Goal: Task Accomplishment & Management: Complete application form

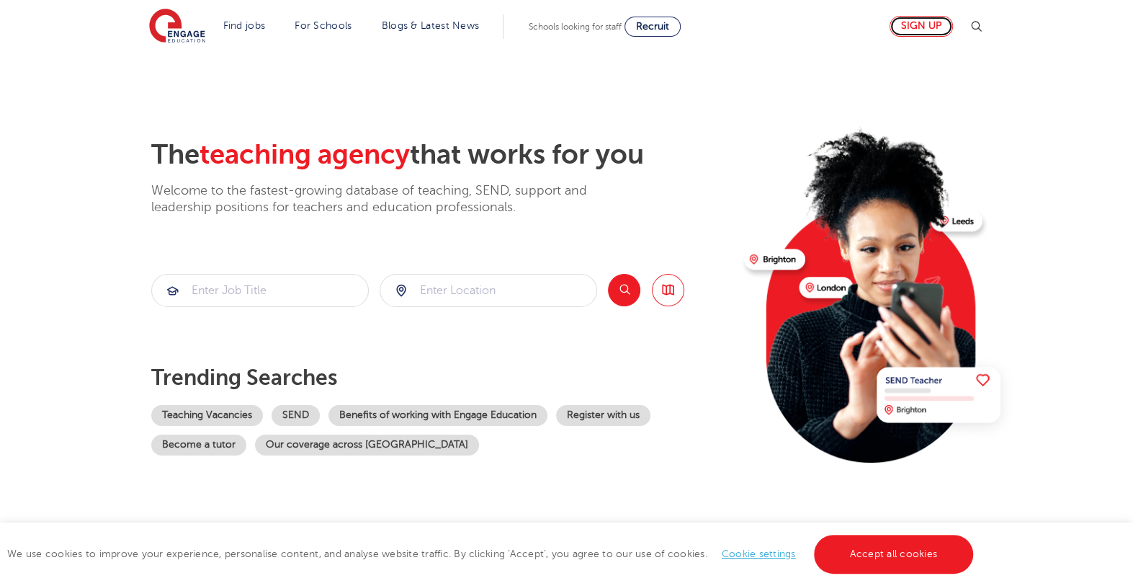
click at [929, 28] on link "Sign up" at bounding box center [921, 26] width 63 height 21
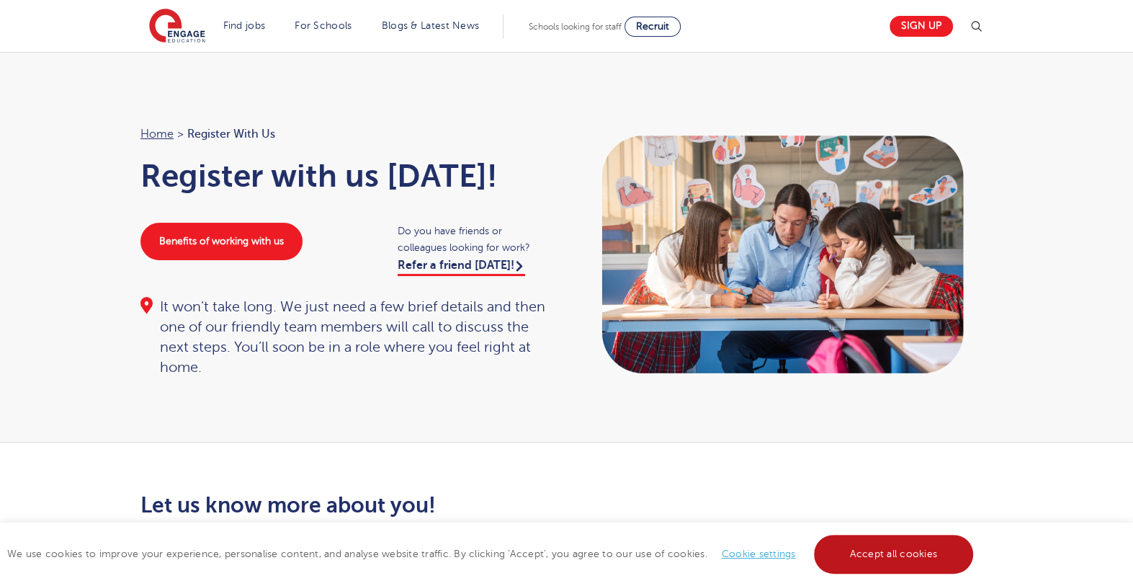
click at [912, 546] on link "Accept all cookies" at bounding box center [894, 554] width 160 height 39
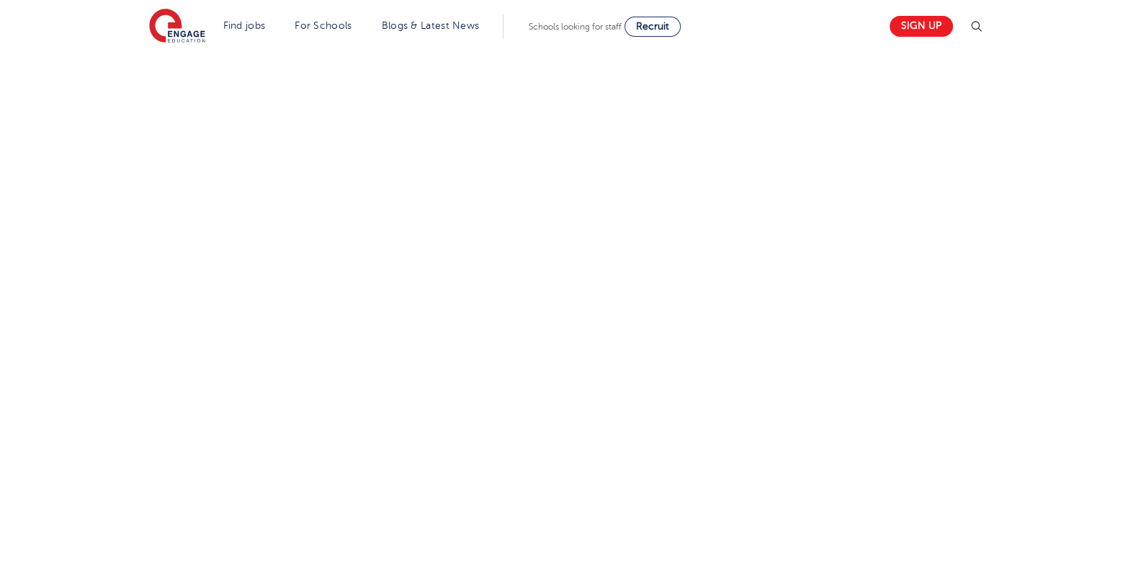
scroll to position [793, 0]
click at [798, 383] on div "Let us know more about you!" at bounding box center [567, 162] width 874 height 924
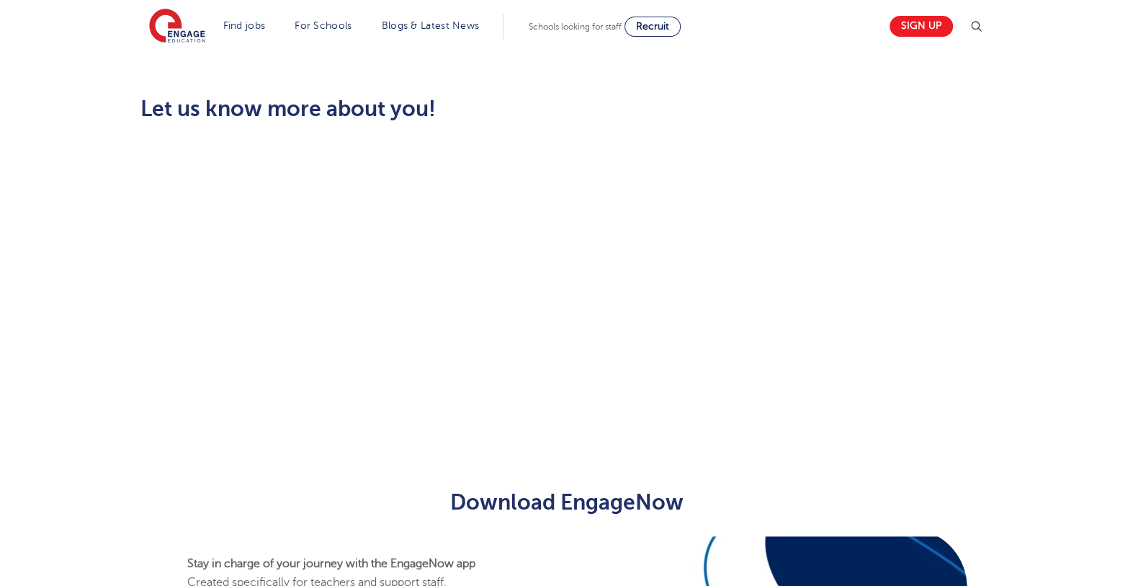
scroll to position [388, 0]
